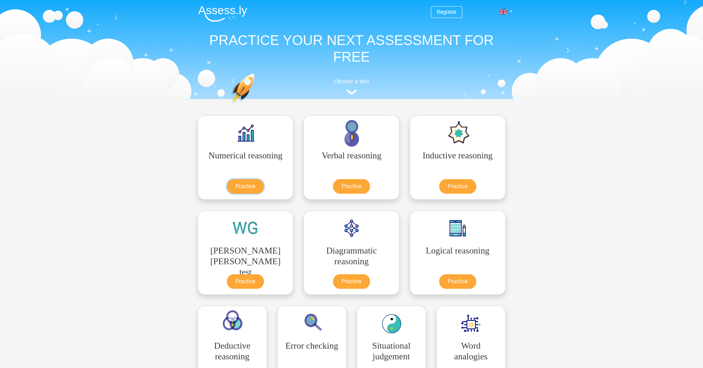
click at [238, 190] on link "Practice" at bounding box center [245, 186] width 37 height 15
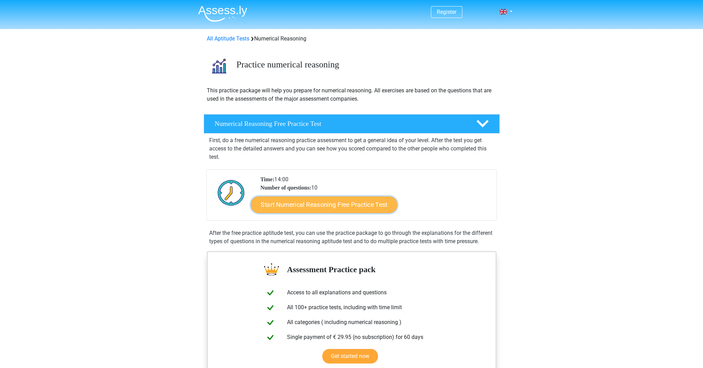
click at [309, 202] on link "Start Numerical Reasoning Free Practice Test" at bounding box center [324, 204] width 146 height 17
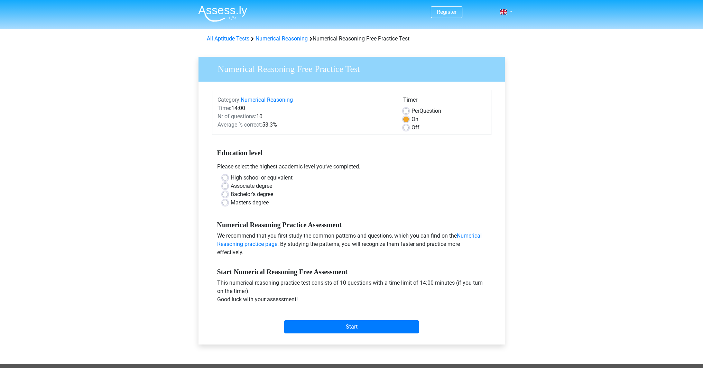
click at [230, 194] on label "Bachelor's degree" at bounding box center [251, 194] width 43 height 8
click at [225, 194] on input "Bachelor's degree" at bounding box center [225, 193] width 6 height 7
radio input "true"
click at [224, 181] on div "High school or equivalent" at bounding box center [351, 177] width 258 height 8
